Goal: Check status: Check status

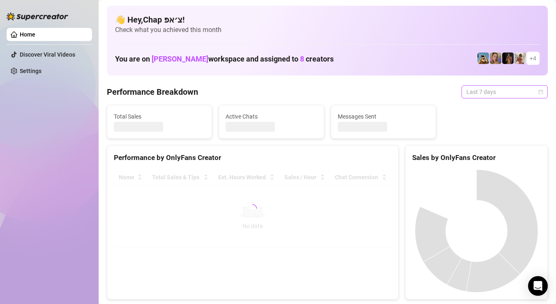
click at [492, 88] on span "Last 7 days" at bounding box center [504, 92] width 76 height 12
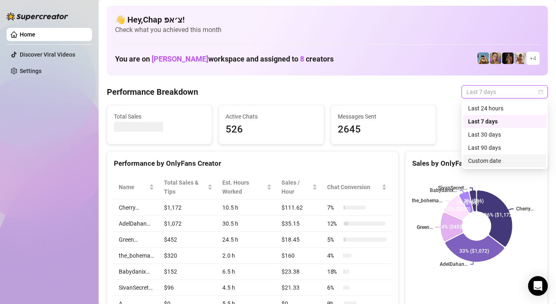
click at [485, 164] on div "Custom date" at bounding box center [504, 160] width 73 height 9
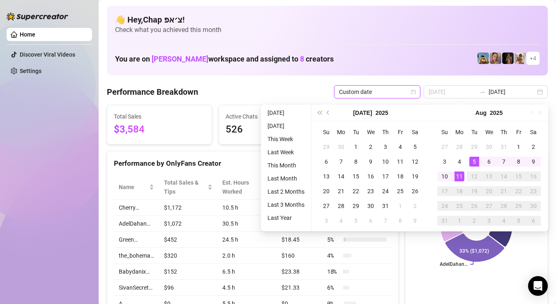
type input "[DATE]"
click at [460, 173] on div "11" at bounding box center [459, 177] width 10 height 10
type input "[DATE]"
